Goal: Transaction & Acquisition: Purchase product/service

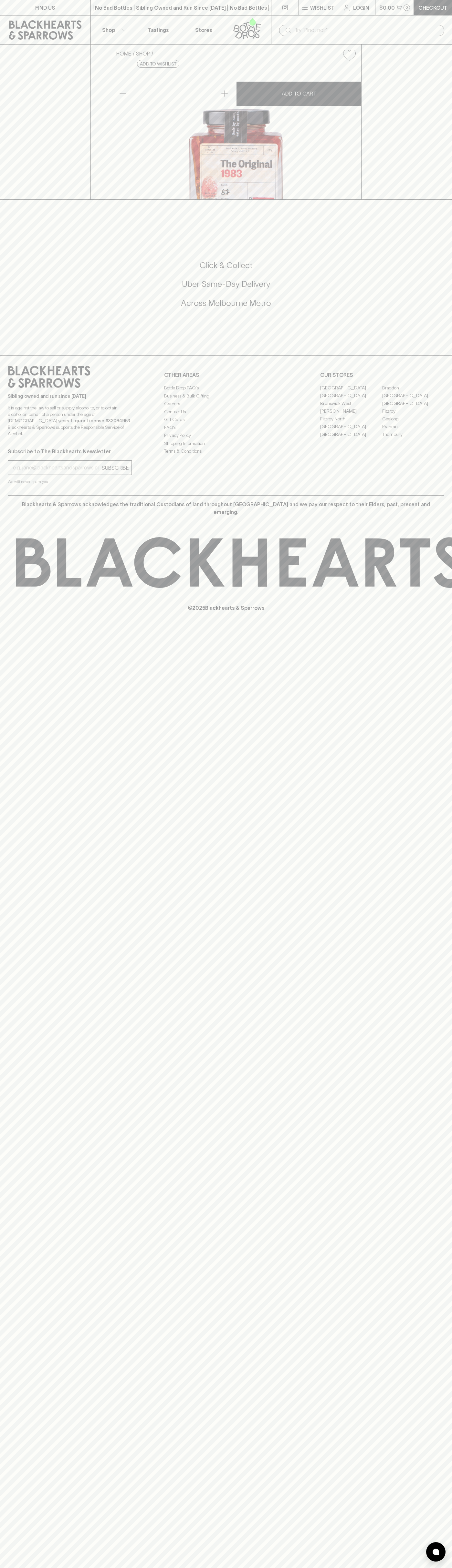
click at [400, 26] on input "text" at bounding box center [366, 30] width 144 height 10
click at [447, 32] on div "​" at bounding box center [361, 30] width 181 height 29
click at [227, 1567] on html "FIND US | No Bad Bottles | Sibling Owned and Run Since [DATE] | No Bad Bottles …" at bounding box center [226, 784] width 452 height 1568
click at [2, 1271] on div "FIND US | No Bad Bottles | Sibling Owned and Run Since [DATE] | No Bad Bottles …" at bounding box center [226, 784] width 452 height 1568
